Goal: Transaction & Acquisition: Purchase product/service

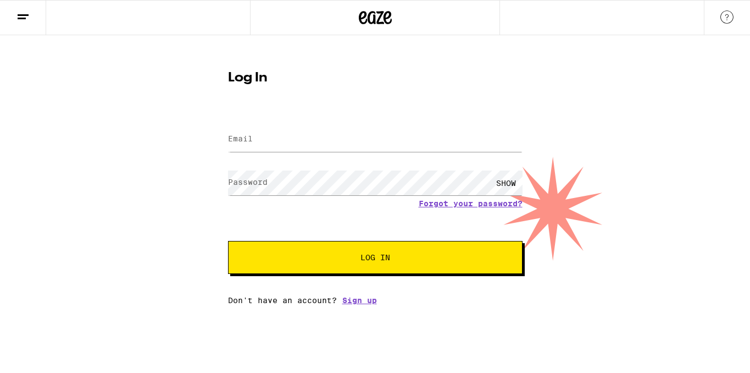
click at [517, 138] on span at bounding box center [516, 139] width 9 height 9
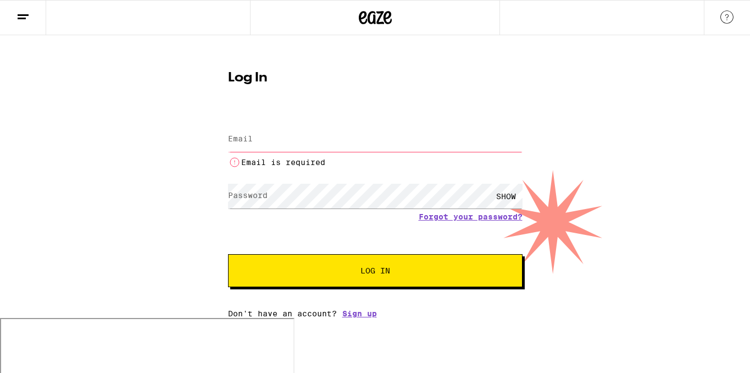
type input "[EMAIL_ADDRESS][DOMAIN_NAME]"
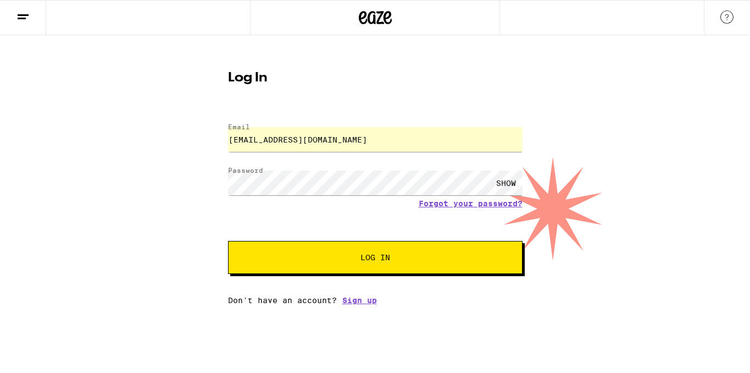
click at [373, 259] on span "Log In" at bounding box center [375, 257] width 30 height 8
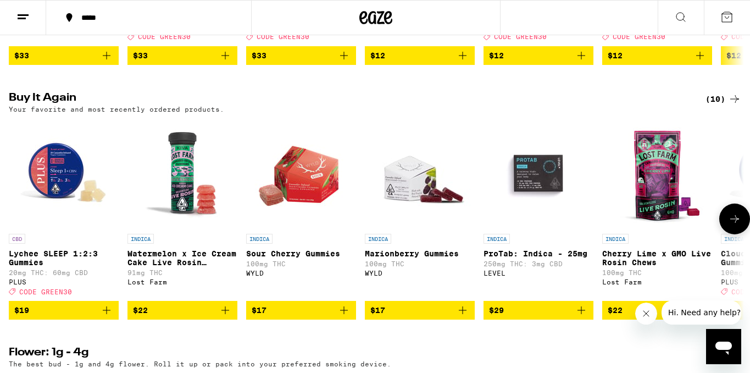
scroll to position [823, 0]
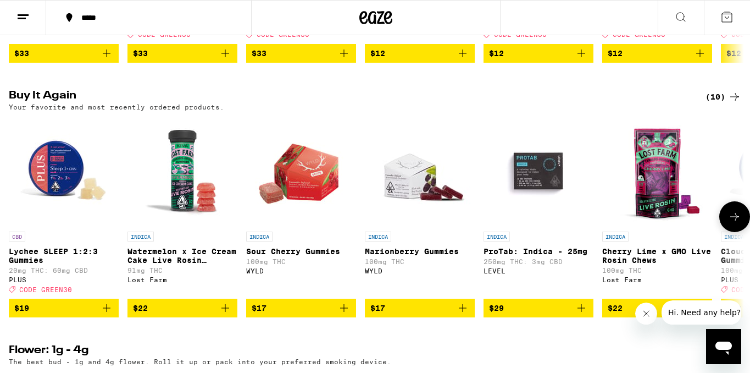
click at [62, 293] on span "CODE GREEN30" at bounding box center [45, 289] width 53 height 7
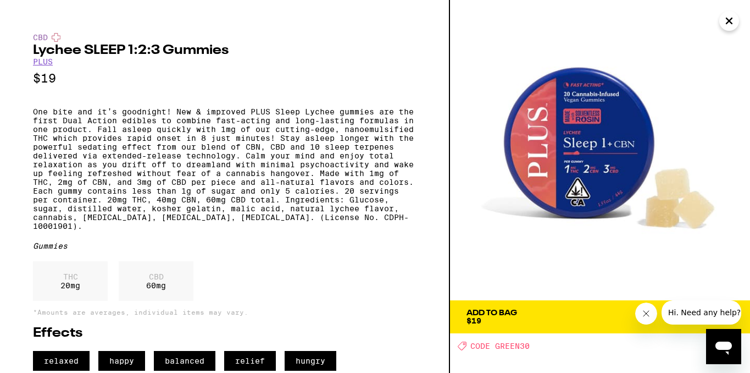
scroll to position [18, 0]
click at [648, 314] on icon "Close message from company" at bounding box center [646, 313] width 9 height 9
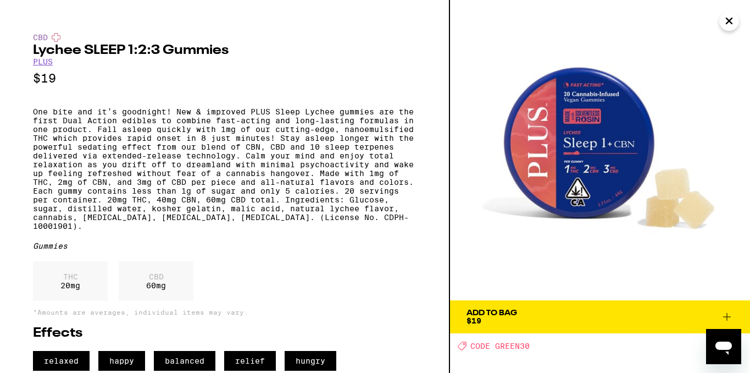
click at [161, 279] on div "CBD 60 mg" at bounding box center [156, 281] width 75 height 40
click at [91, 280] on div "THC 20 mg" at bounding box center [70, 281] width 75 height 40
click at [723, 313] on icon at bounding box center [727, 317] width 8 height 8
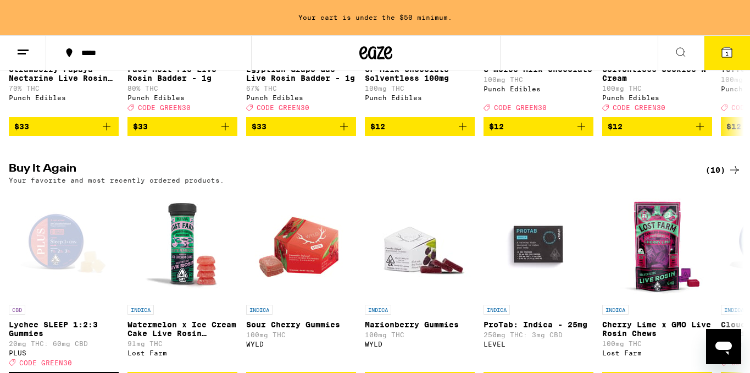
scroll to position [783, 0]
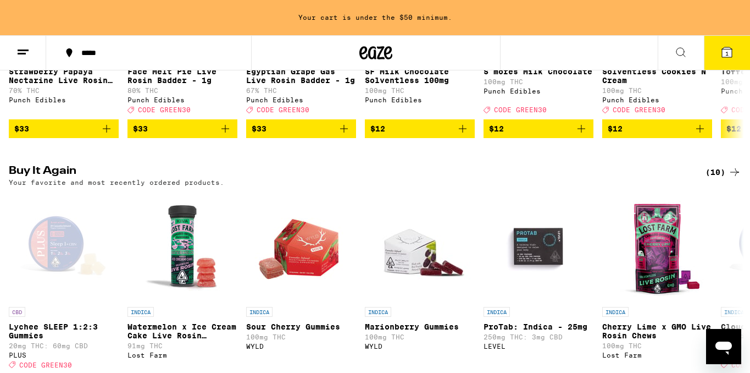
click at [726, 54] on span "1" at bounding box center [726, 53] width 3 height 7
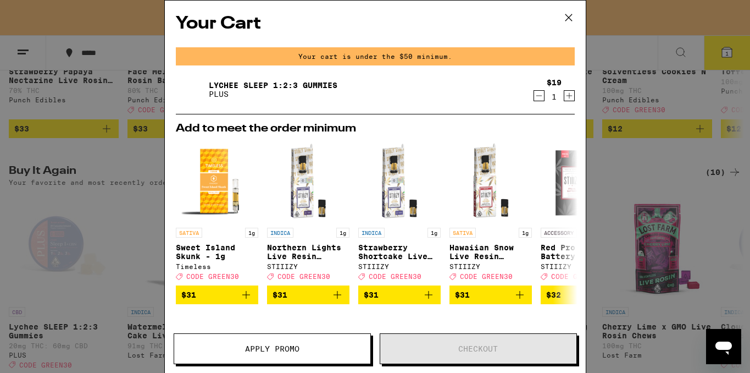
click at [570, 96] on icon "Increment" at bounding box center [569, 95] width 10 height 13
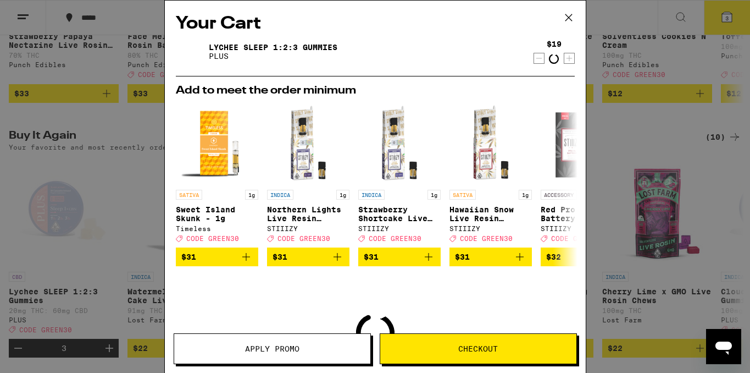
scroll to position [748, 0]
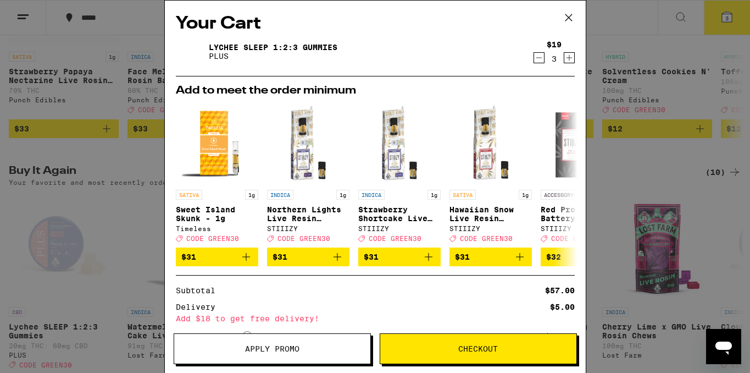
click at [571, 58] on icon "Increment" at bounding box center [569, 57] width 10 height 13
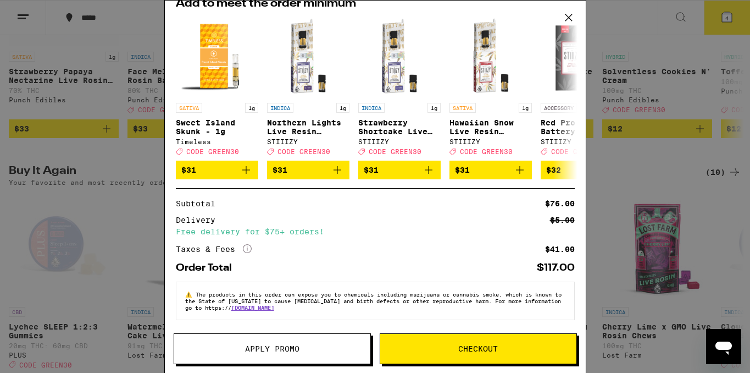
scroll to position [95, 0]
click at [466, 346] on span "Checkout" at bounding box center [478, 349] width 40 height 8
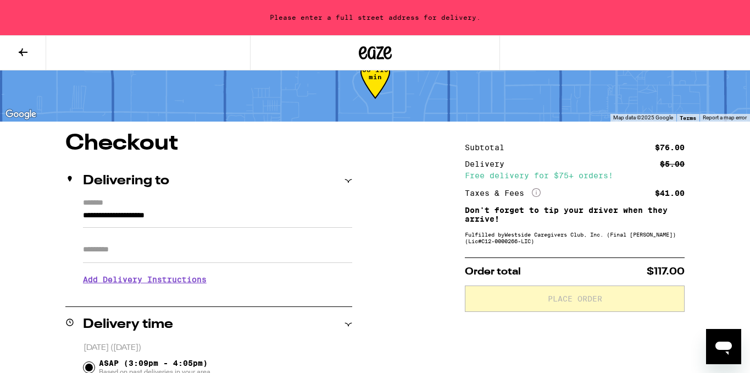
scroll to position [45, 0]
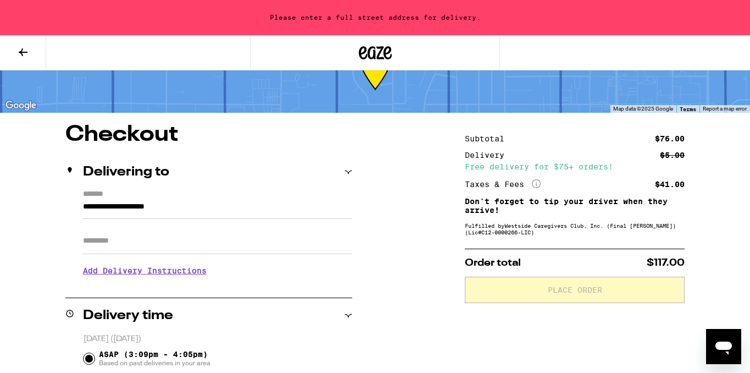
click at [345, 212] on span at bounding box center [346, 210] width 9 height 9
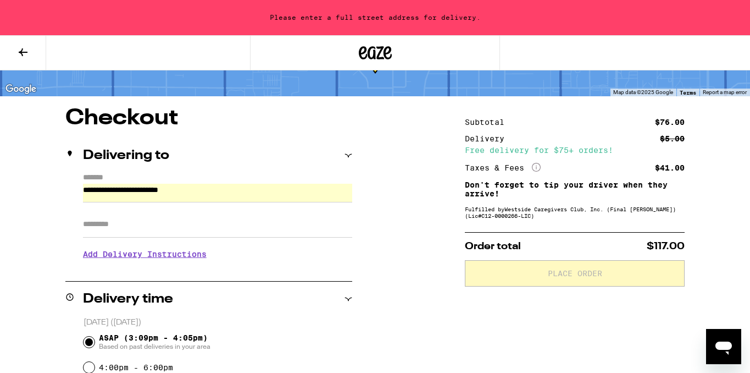
scroll to position [56, 0]
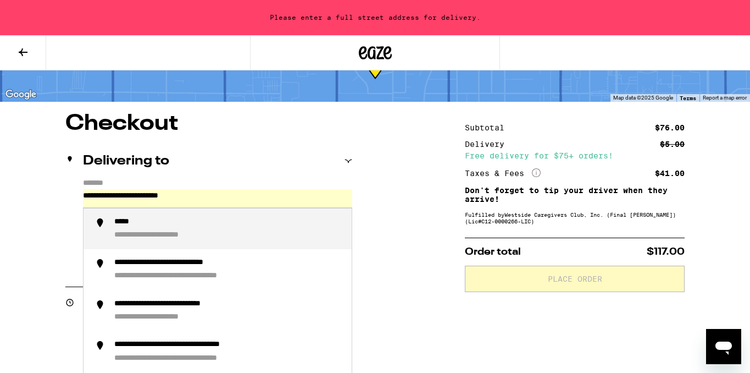
click at [226, 196] on input "**********" at bounding box center [217, 198] width 269 height 19
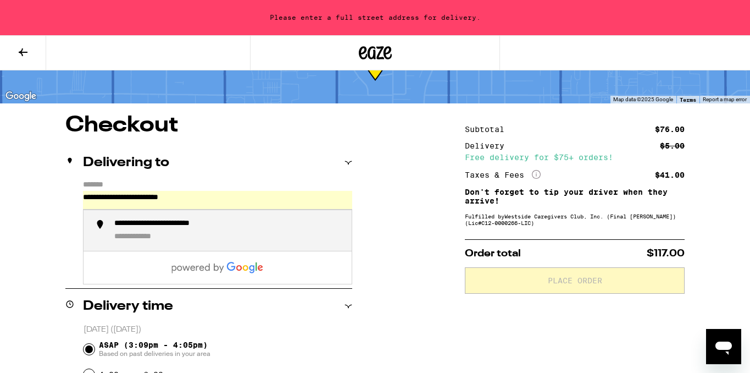
scroll to position [53, 0]
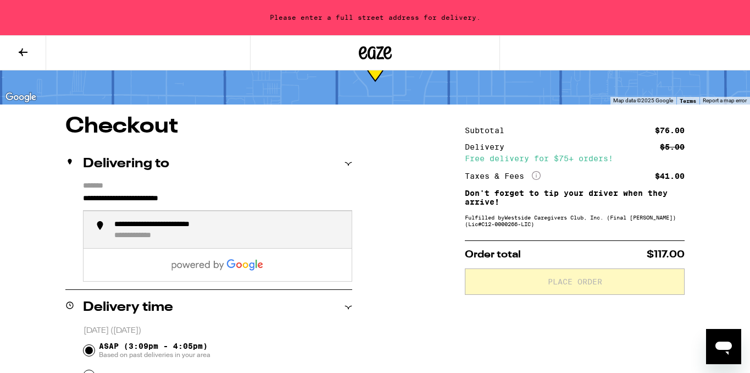
click at [232, 198] on input "**********" at bounding box center [217, 201] width 269 height 19
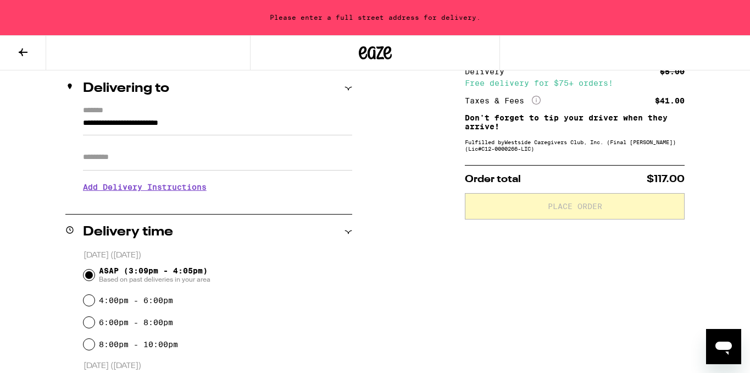
scroll to position [130, 0]
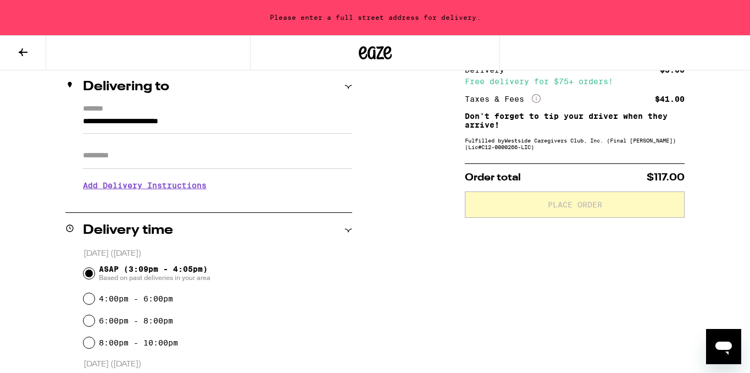
click at [137, 162] on input "Apt/Suite" at bounding box center [217, 155] width 269 height 26
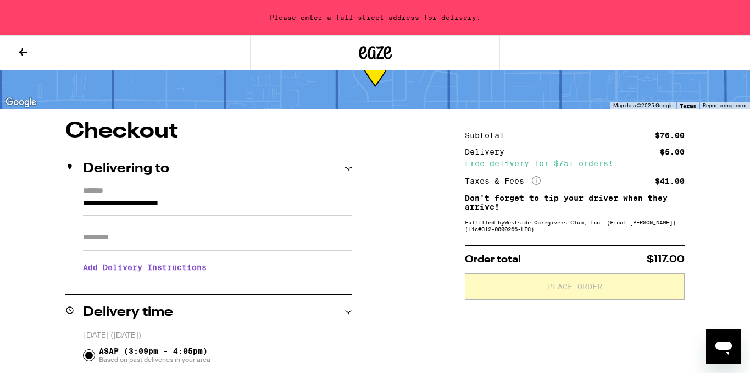
scroll to position [45, 0]
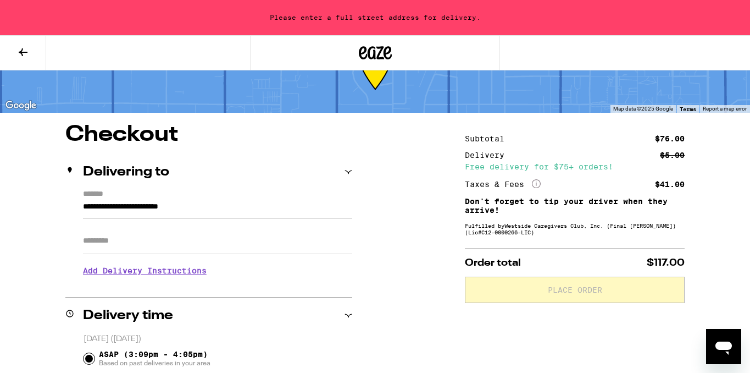
click at [225, 204] on input "**********" at bounding box center [217, 209] width 269 height 19
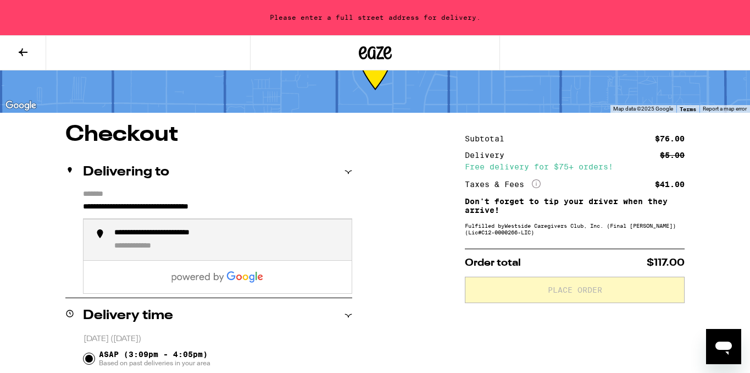
click at [193, 234] on div "**********" at bounding box center [181, 233] width 134 height 10
type input "**********"
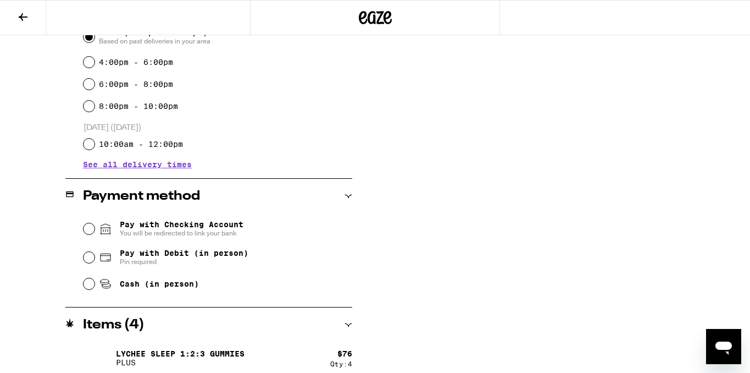
scroll to position [341, 0]
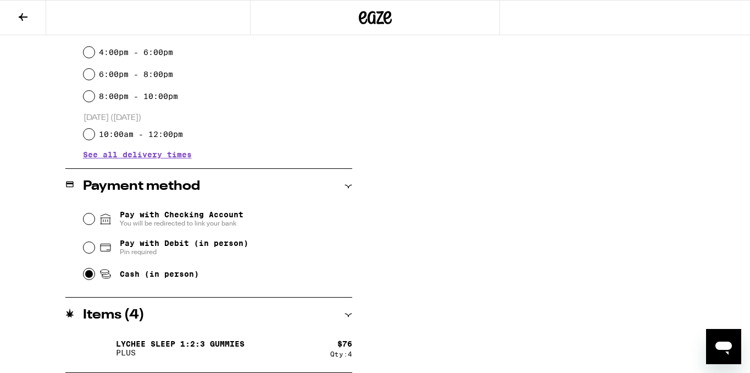
click at [88, 273] on input "Cash (in person)" at bounding box center [89, 273] width 11 height 11
radio input "true"
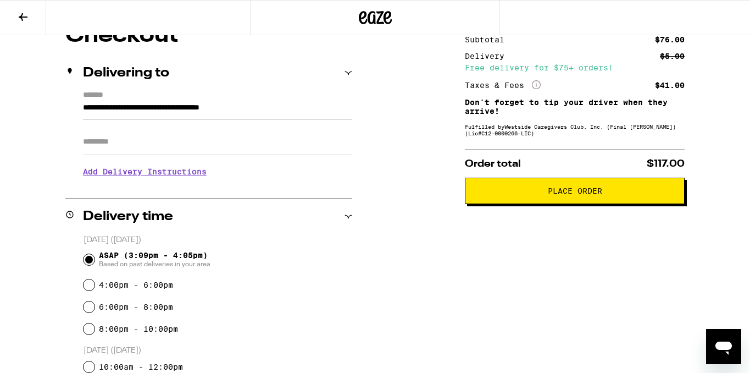
scroll to position [106, 0]
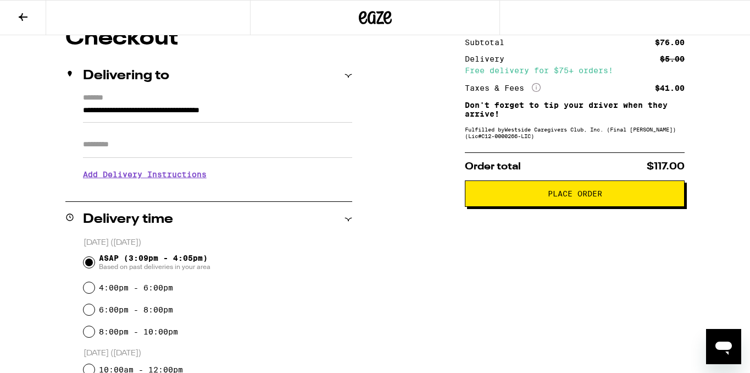
drag, startPoint x: 397, startPoint y: 15, endPoint x: 351, endPoint y: 15, distance: 46.2
click at [351, 15] on div at bounding box center [375, 17] width 250 height 35
click at [556, 193] on span "Place Order" at bounding box center [575, 194] width 54 height 8
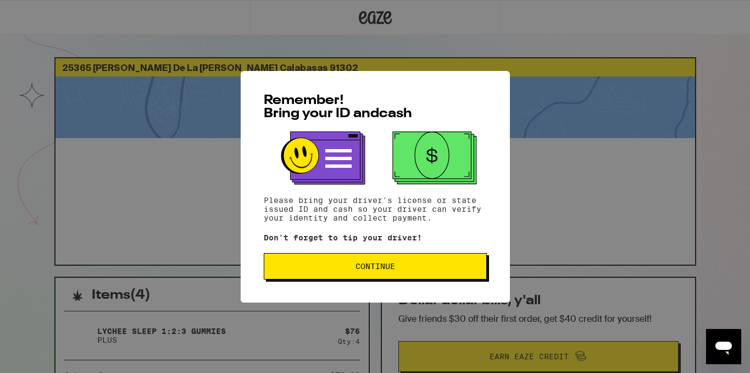
click at [375, 265] on span "Continue" at bounding box center [376, 266] width 40 height 8
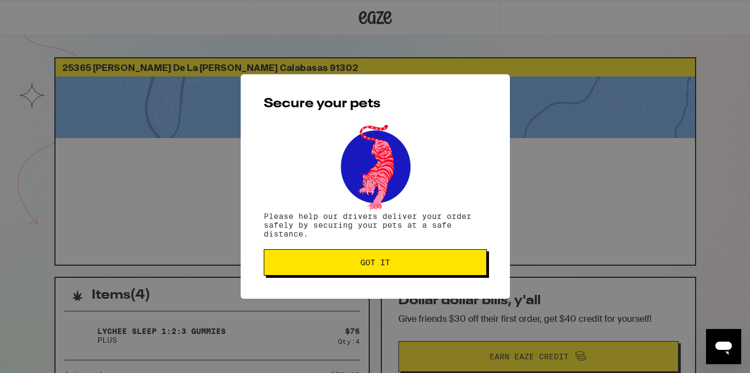
click at [374, 265] on span "Got it" at bounding box center [375, 262] width 30 height 8
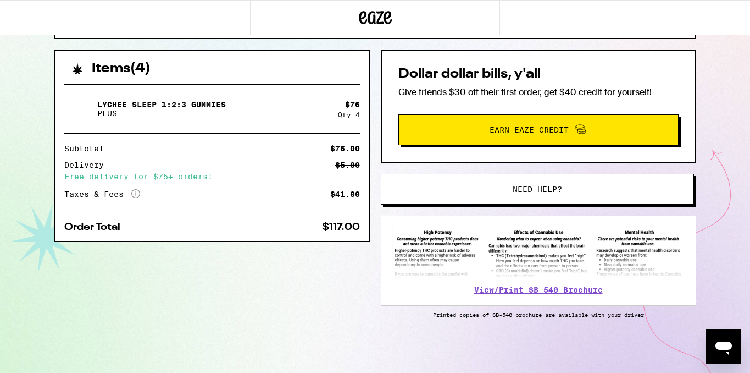
scroll to position [229, 0]
click at [524, 126] on span "Earn Eaze Credit" at bounding box center [529, 130] width 79 height 8
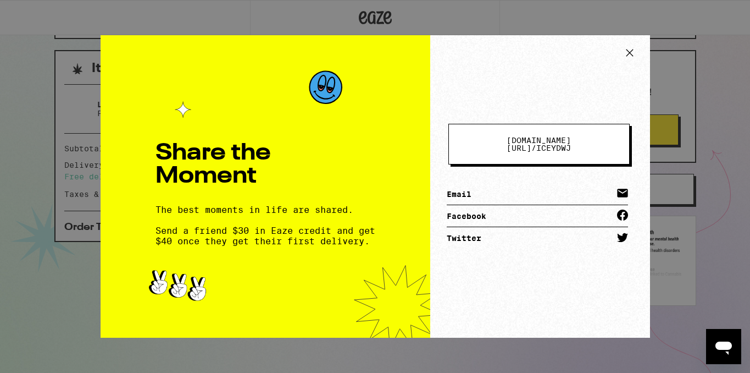
click at [625, 49] on icon at bounding box center [629, 53] width 16 height 16
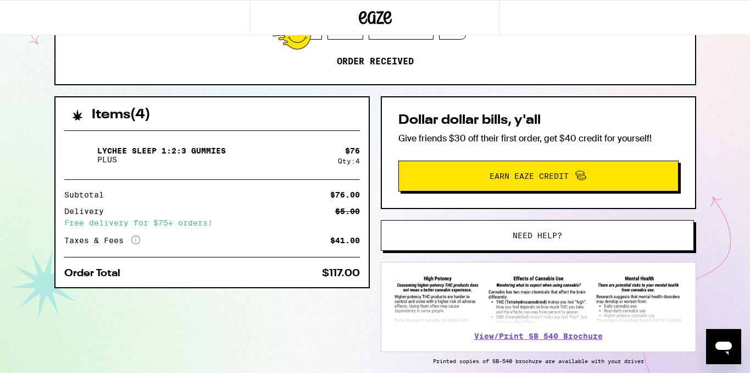
scroll to position [184, 0]
